Goal: Task Accomplishment & Management: Use online tool/utility

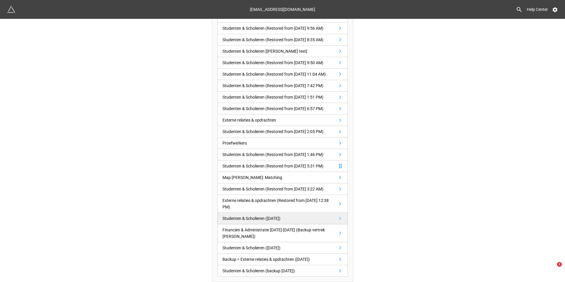
scroll to position [129, 0]
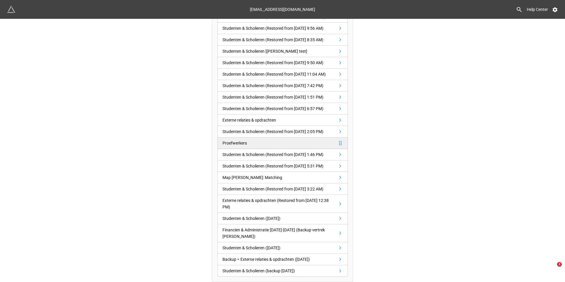
click at [267, 149] on link "Proefwerkers" at bounding box center [283, 142] width 130 height 11
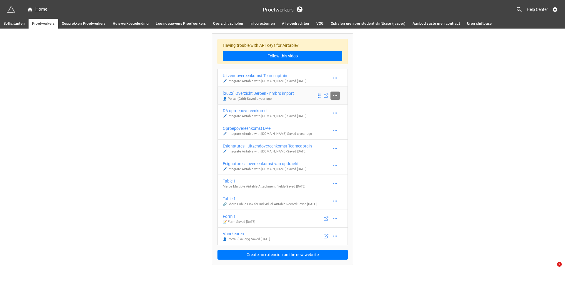
click at [335, 96] on icon at bounding box center [335, 96] width 6 height 6
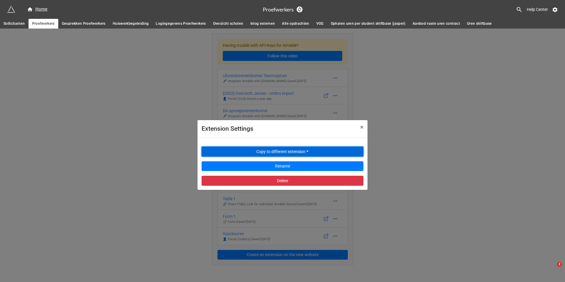
click at [310, 153] on button "Copy to different extension" at bounding box center [283, 152] width 162 height 10
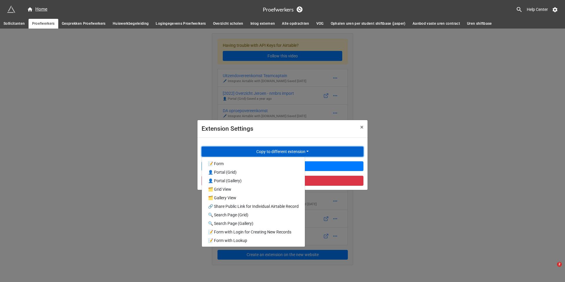
click at [310, 153] on button "Copy to different extension" at bounding box center [283, 152] width 162 height 10
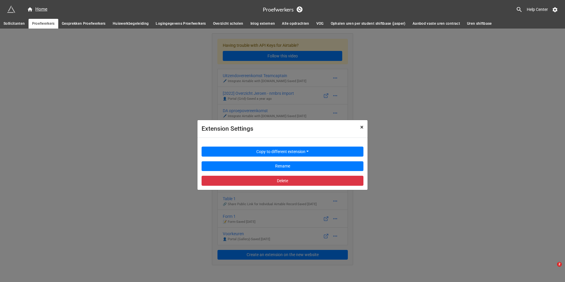
click at [361, 129] on span "×" at bounding box center [361, 127] width 3 height 7
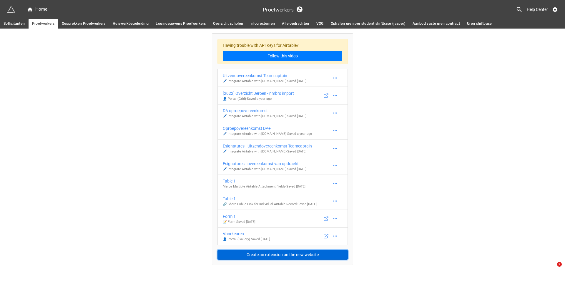
click at [279, 258] on button "Create an extension on the new website" at bounding box center [283, 255] width 130 height 10
